Goal: Task Accomplishment & Management: Manage account settings

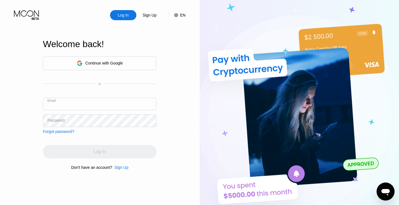
click at [79, 105] on input "text" at bounding box center [100, 103] width 114 height 13
click at [94, 65] on div "Continue with Google" at bounding box center [100, 63] width 46 height 9
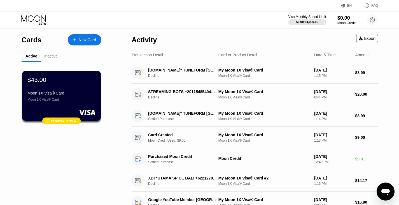
click at [389, 98] on div "Cards New Card Active Inactive $43.00 Moon 1X Visa® Card Moon 1X Visa® Card  P…" at bounding box center [199, 193] width 399 height 328
click at [54, 95] on div "Moon 1X Visa® Card" at bounding box center [61, 93] width 69 height 4
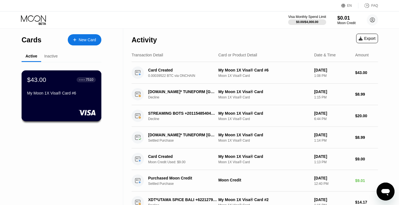
click at [67, 92] on div "My Moon 1X Visa® Card #6" at bounding box center [61, 93] width 69 height 4
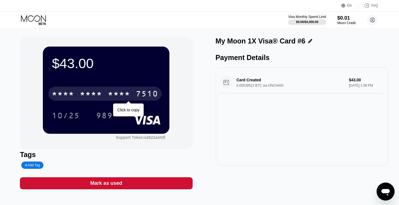
click at [134, 92] on div "* * * * * * * * * * * * 7510" at bounding box center [104, 94] width 113 height 14
click at [118, 96] on div "2032" at bounding box center [119, 94] width 22 height 9
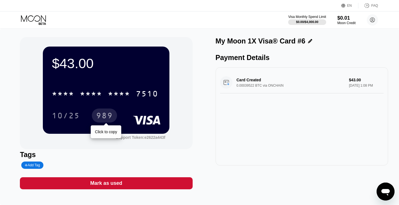
click at [106, 117] on div "989" at bounding box center [104, 116] width 17 height 9
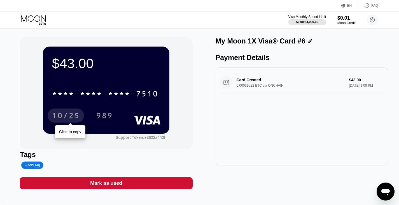
click at [73, 114] on div "10/25" at bounding box center [66, 116] width 28 height 9
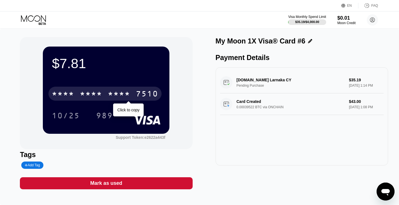
click at [145, 96] on div "7510" at bounding box center [147, 94] width 22 height 9
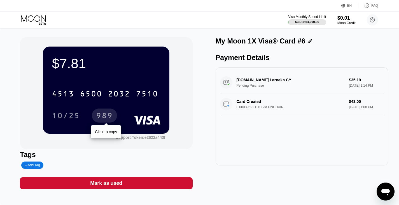
click at [104, 115] on div "989" at bounding box center [104, 116] width 17 height 9
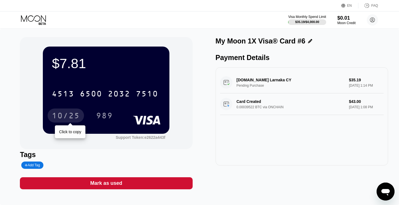
click at [71, 115] on div "10/25" at bounding box center [66, 116] width 28 height 9
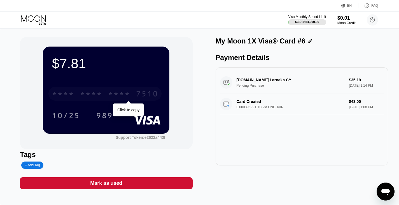
click at [133, 92] on div "* * * * * * * * * * * * 7510" at bounding box center [104, 94] width 113 height 14
